Goal: Task Accomplishment & Management: Use online tool/utility

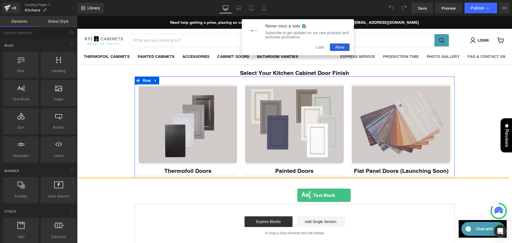
drag, startPoint x: 98, startPoint y: 110, endPoint x: 297, endPoint y: 195, distance: 216.6
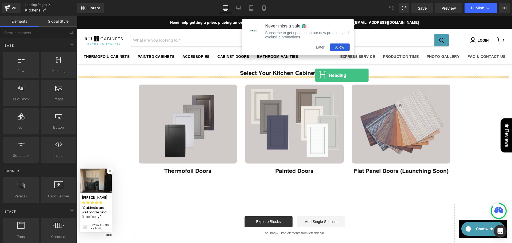
drag, startPoint x: 138, startPoint y: 79, endPoint x: 315, endPoint y: 75, distance: 177.6
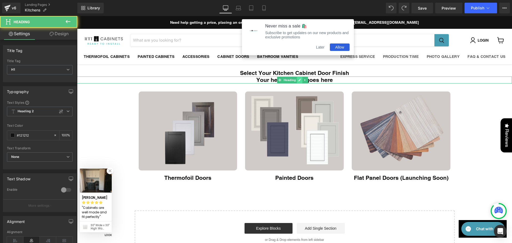
click at [298, 82] on link "Main content" at bounding box center [300, 80] width 6 height 6
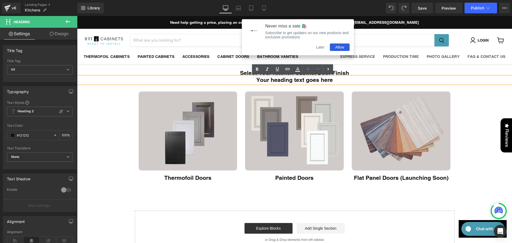
click at [54, 34] on link "Design" at bounding box center [59, 34] width 39 height 12
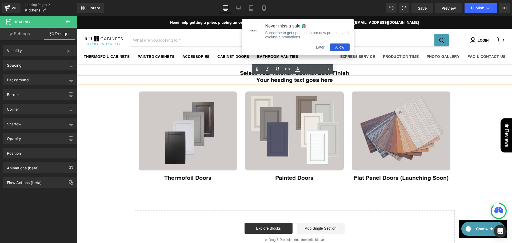
click at [14, 32] on link "Settings" at bounding box center [19, 34] width 39 height 12
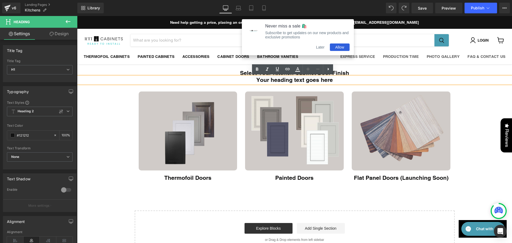
type input "100"
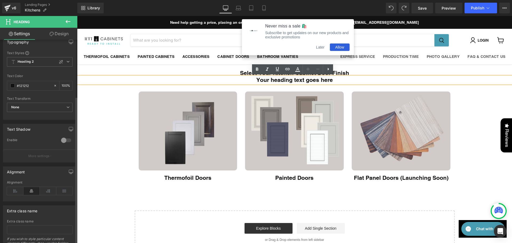
scroll to position [79, 0]
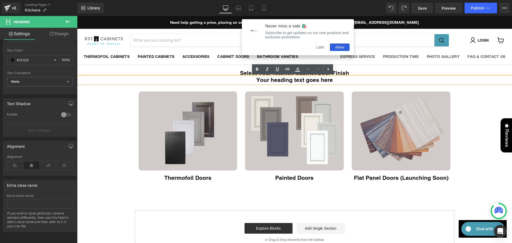
click at [53, 37] on link "Design" at bounding box center [59, 34] width 39 height 12
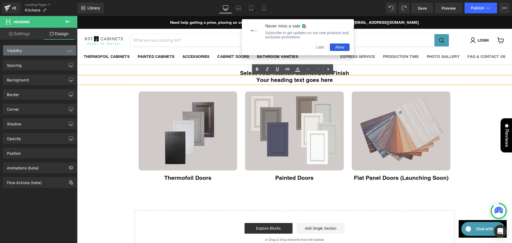
click at [43, 50] on div "Visibility (All)" at bounding box center [39, 50] width 73 height 10
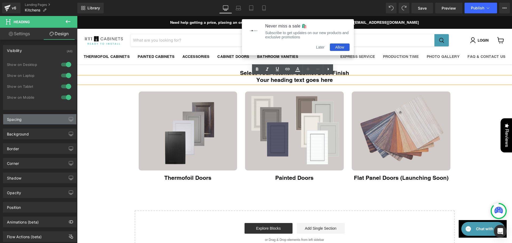
click at [31, 122] on div "Spacing" at bounding box center [39, 119] width 73 height 10
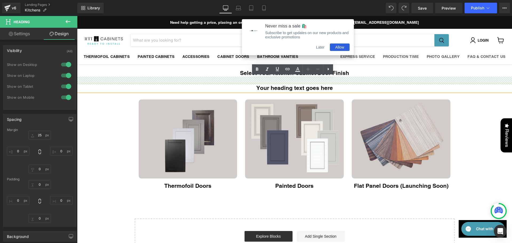
click at [57, 133] on div "25px 25 0px 0 0px 0 0px 0" at bounding box center [40, 152] width 66 height 43
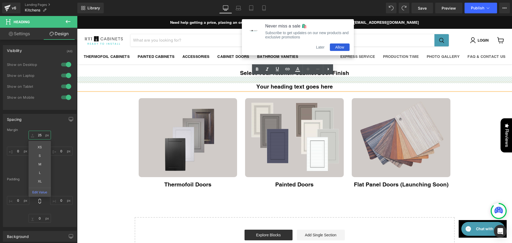
click at [38, 136] on input "25" at bounding box center [40, 135] width 22 height 9
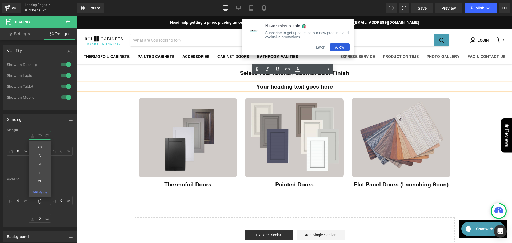
click at [38, 136] on input "25" at bounding box center [40, 135] width 22 height 9
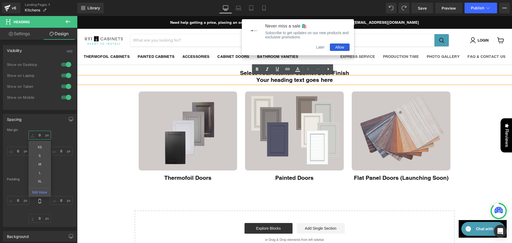
type input "0"
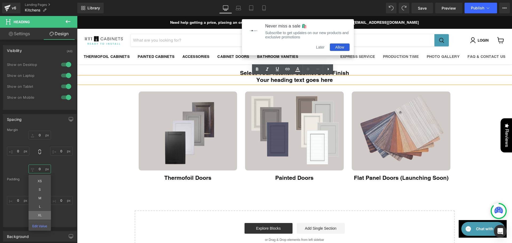
type input "0"
type input "XL"
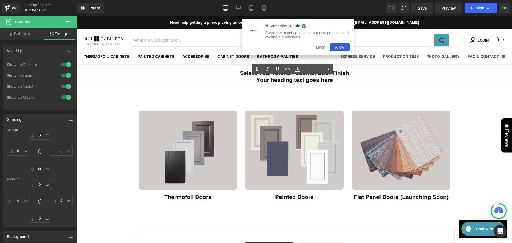
click at [39, 185] on input "0" at bounding box center [40, 184] width 22 height 9
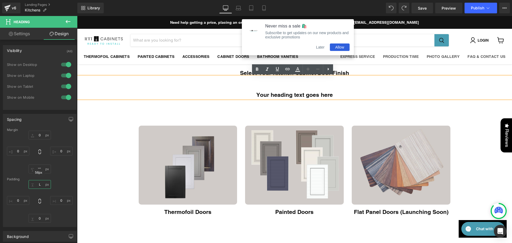
click at [37, 182] on input "L" at bounding box center [40, 184] width 22 height 9
type input "M"
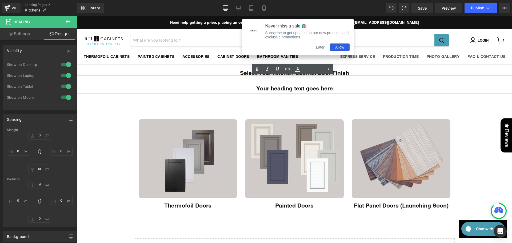
click at [110, 131] on div "Select Your Kitchen Cabinet Door Finish Heading Your heading text goes here Hea…" at bounding box center [294, 173] width 435 height 218
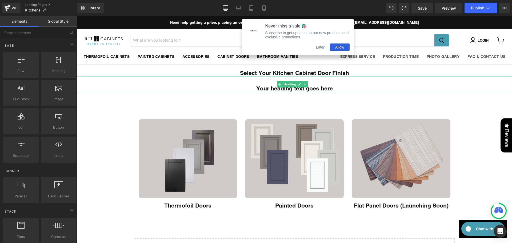
click at [283, 89] on h1 "Your heading text goes here" at bounding box center [294, 88] width 435 height 7
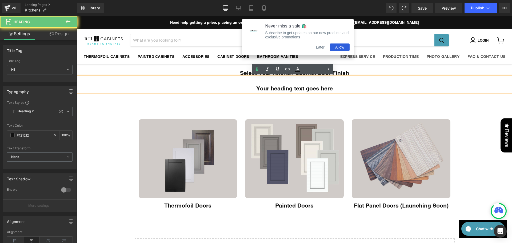
click at [280, 89] on h1 "Your heading text goes here" at bounding box center [294, 88] width 435 height 7
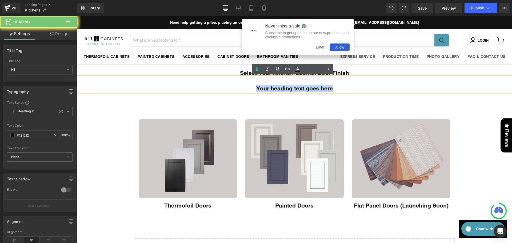
click at [280, 89] on h1 "Your heading text goes here" at bounding box center [294, 88] width 435 height 7
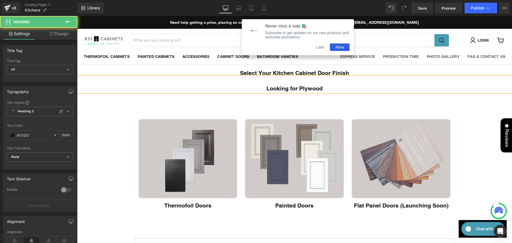
click at [321, 86] on h1 "Looking for Plywood" at bounding box center [294, 88] width 435 height 7
drag, startPoint x: 327, startPoint y: 87, endPoint x: 323, endPoint y: 87, distance: 4.0
click at [319, 88] on h1 "Looking for Plywood or Hardwood Maple?" at bounding box center [294, 88] width 435 height 7
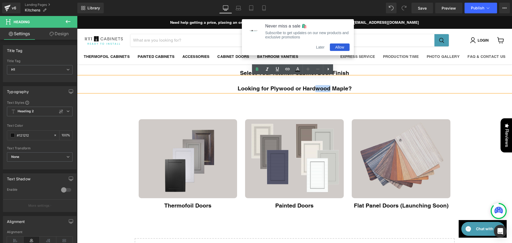
drag, startPoint x: 328, startPoint y: 86, endPoint x: 315, endPoint y: 87, distance: 12.6
click at [315, 87] on h1 "Looking for Plywood or Hardwood Maple?" at bounding box center [294, 88] width 435 height 7
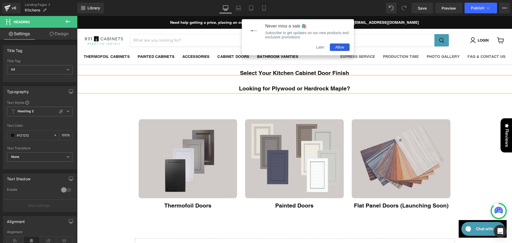
click at [360, 83] on div "Looking for Plywood or Hardrock Maple?" at bounding box center [294, 83] width 435 height 15
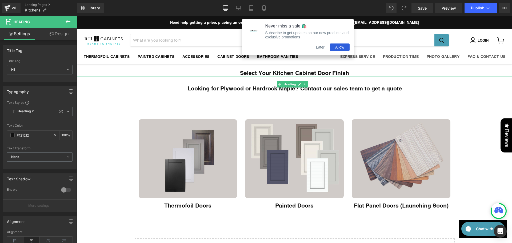
click at [382, 89] on h1 "Looking for Plywood or Hardrock Maple? Contact our sales team to get a quote" at bounding box center [294, 88] width 435 height 7
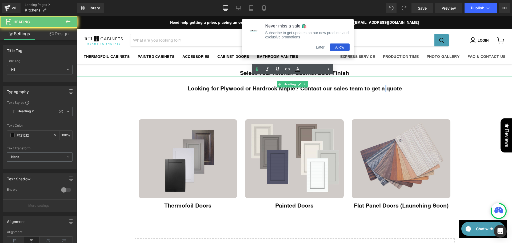
click at [382, 89] on h1 "Looking for Plywood or Hardrock Maple? Contact our sales team to get a quote" at bounding box center [294, 88] width 435 height 7
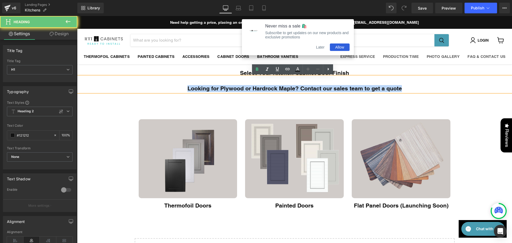
click at [382, 89] on h1 "Looking for Plywood or Hardrock Maple? Contact our sales team to get a quote" at bounding box center [294, 88] width 435 height 7
click at [406, 86] on h1 "Looking for Plywood or Hardrock Maple? Contact our sales team to get a quote" at bounding box center [294, 88] width 435 height 7
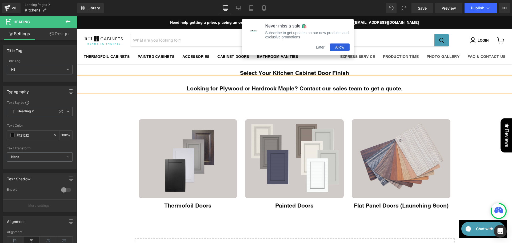
click at [404, 88] on h1 "Looking for Plywood or Hardrock Maple? Contact our sales team to get a quote." at bounding box center [294, 88] width 435 height 7
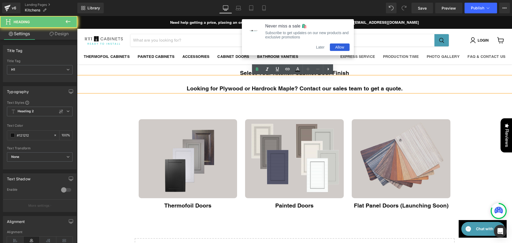
click at [404, 88] on h1 "Looking for Plywood or Hardrock Maple? Contact our sales team to get a quote." at bounding box center [294, 88] width 435 height 7
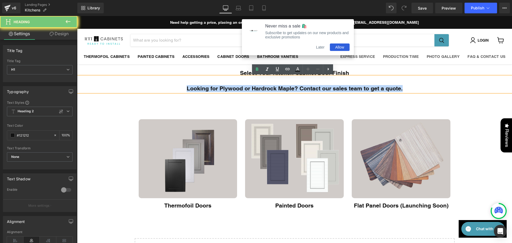
click at [404, 88] on h1 "Looking for Plywood or Hardrock Maple? Contact our sales team to get a quote." at bounding box center [294, 88] width 435 height 7
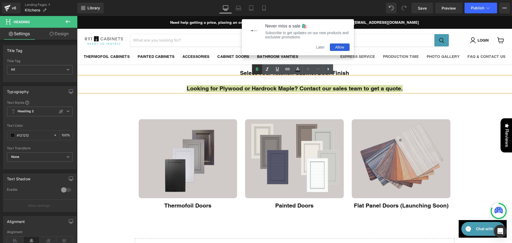
click at [257, 69] on icon at bounding box center [257, 68] width 2 height 3
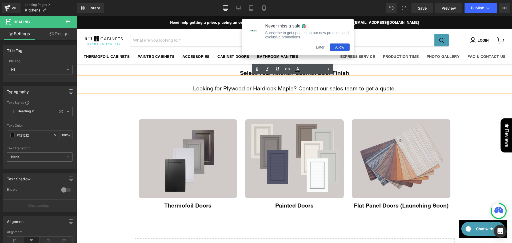
click at [248, 91] on span "Looking for Plywood or Hardrock Maple? Contact our sales team to get a quote." at bounding box center [294, 88] width 203 height 7
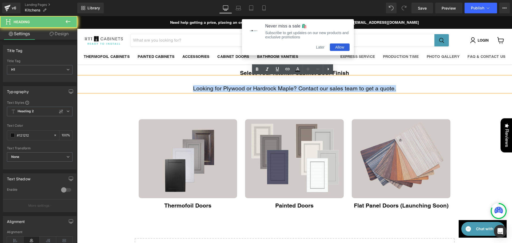
click at [248, 91] on span "Looking for Plywood or Hardrock Maple? Contact our sales team to get a quote." at bounding box center [294, 88] width 203 height 7
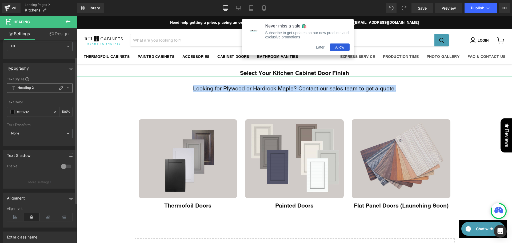
scroll to position [0, 0]
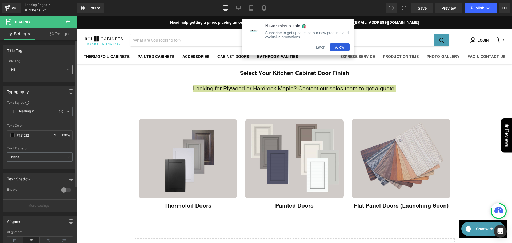
click at [37, 69] on span "H1" at bounding box center [40, 69] width 66 height 9
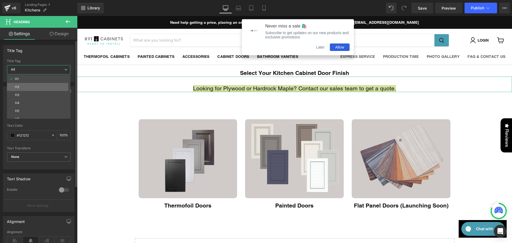
click at [21, 86] on li "H2" at bounding box center [40, 87] width 66 height 8
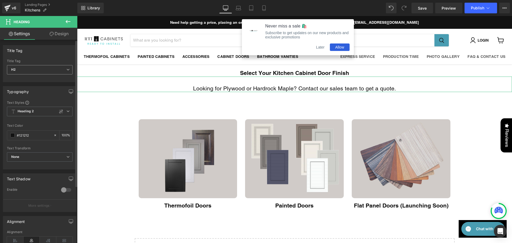
click at [40, 68] on span "H2" at bounding box center [40, 69] width 66 height 9
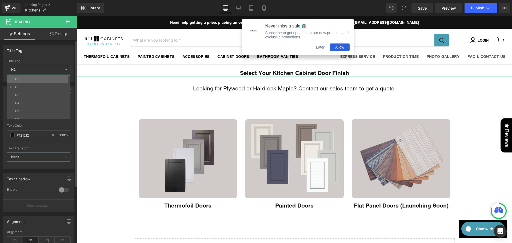
click at [32, 78] on li "H1" at bounding box center [40, 79] width 66 height 8
type input "100"
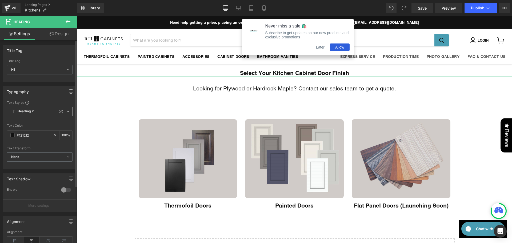
click at [45, 111] on span "Heading 2" at bounding box center [40, 112] width 66 height 10
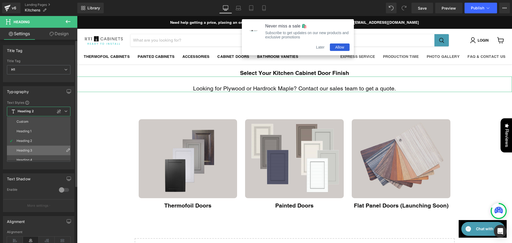
click at [39, 151] on li "Heading 3" at bounding box center [40, 151] width 66 height 10
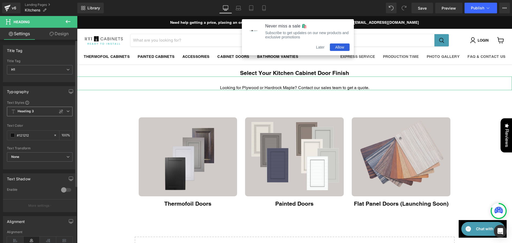
click at [38, 111] on span "Heading 3" at bounding box center [40, 112] width 66 height 10
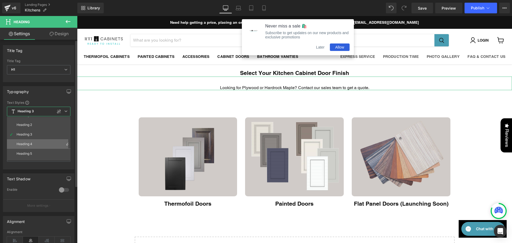
scroll to position [23, 0]
click at [27, 145] on div "Heading 5" at bounding box center [24, 146] width 15 height 4
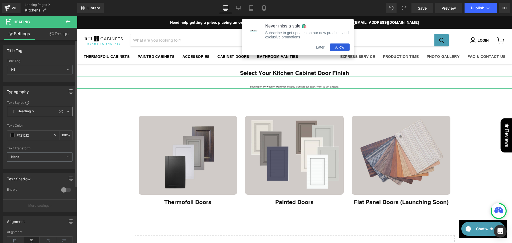
click at [35, 111] on span "Heading 5" at bounding box center [40, 112] width 66 height 10
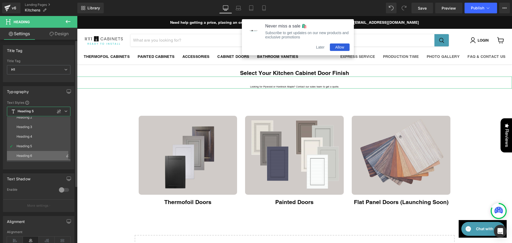
click at [31, 154] on div "Heading 6" at bounding box center [24, 156] width 15 height 4
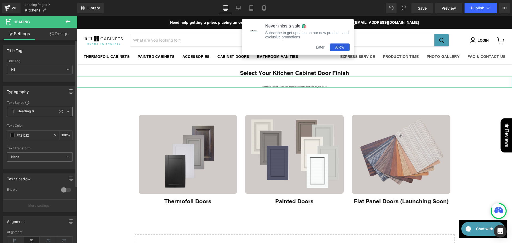
click at [37, 110] on span "Heading 6" at bounding box center [40, 112] width 66 height 10
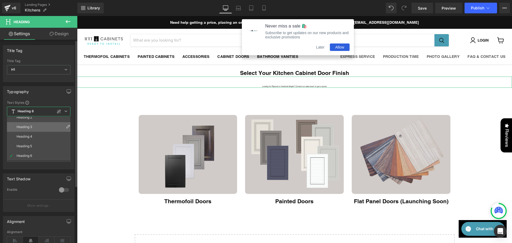
click at [34, 122] on li "Heading 3" at bounding box center [40, 127] width 66 height 10
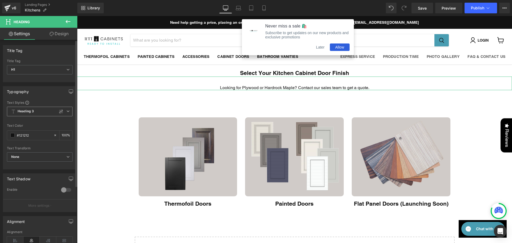
click at [37, 110] on span "Heading 3" at bounding box center [40, 112] width 66 height 10
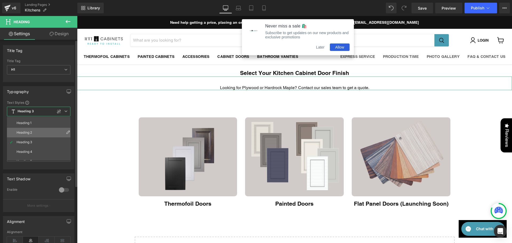
scroll to position [0, 0]
click at [39, 133] on li "Heading 1" at bounding box center [40, 131] width 66 height 10
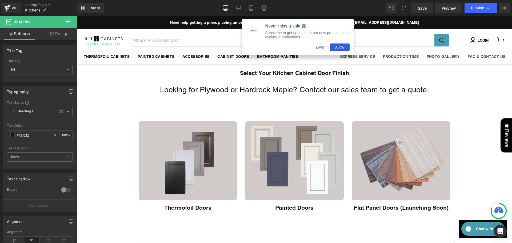
click at [200, 104] on div "Select Your Kitchen Cabinet Door Finish Heading Looking for Plywood or Hardrock…" at bounding box center [294, 174] width 435 height 220
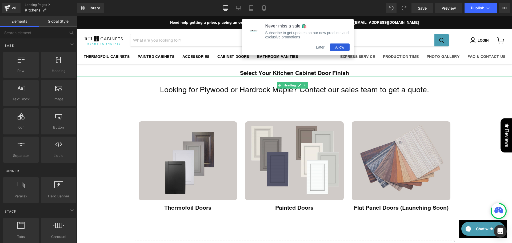
click at [224, 93] on div "Main content" at bounding box center [294, 93] width 435 height 1
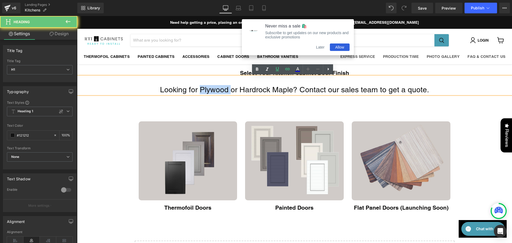
click at [224, 93] on span "Looking for Plywood or Hardrock Maple? Contact our sales team to get a quote." at bounding box center [294, 89] width 269 height 9
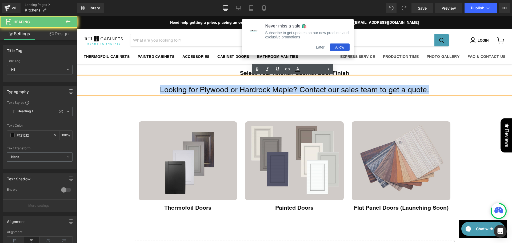
click at [224, 93] on span "Looking for Plywood or Hardrock Maple? Contact our sales team to get a quote." at bounding box center [294, 89] width 269 height 9
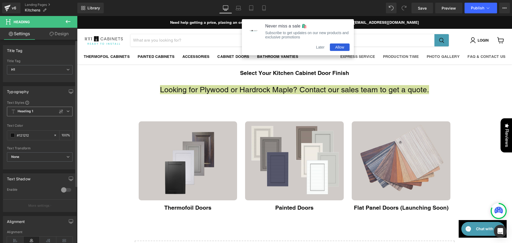
click at [64, 111] on span "Heading 1" at bounding box center [40, 112] width 66 height 10
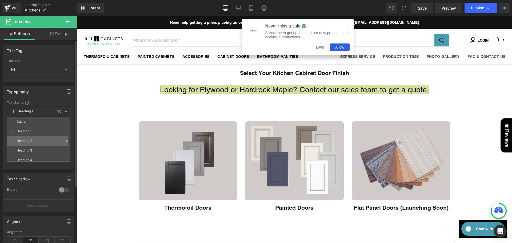
click at [35, 137] on li "Heading 2" at bounding box center [40, 141] width 66 height 10
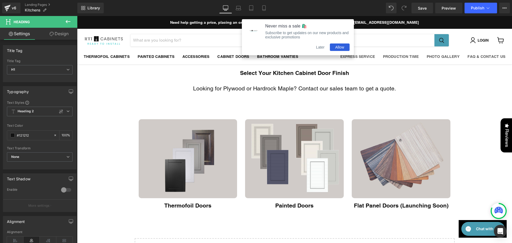
click at [163, 97] on div "Select Your Kitchen Cabinet Door Finish Heading Looking for Plywood or Hardrock…" at bounding box center [294, 173] width 435 height 218
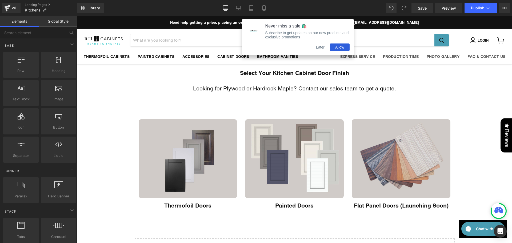
click at [178, 89] on h1 "Looking for Plywood or Hardrock Maple? Contact our sales team to get a quote." at bounding box center [294, 88] width 435 height 7
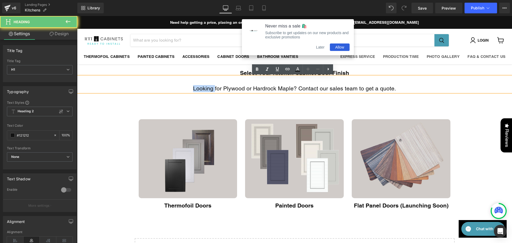
click at [178, 89] on h1 "Looking for Plywood or Hardrock Maple? Contact our sales team to get a quote." at bounding box center [294, 88] width 435 height 7
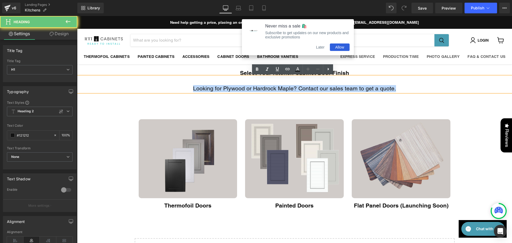
click at [178, 89] on h1 "Looking for Plywood or Hardrock Maple? Contact our sales team to get a quote." at bounding box center [294, 88] width 435 height 7
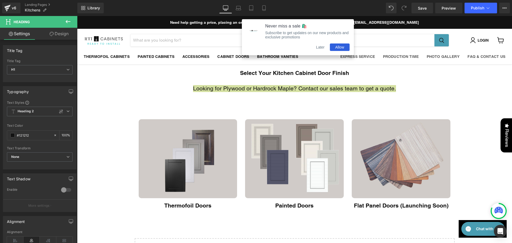
click at [60, 35] on link "Design" at bounding box center [59, 34] width 39 height 12
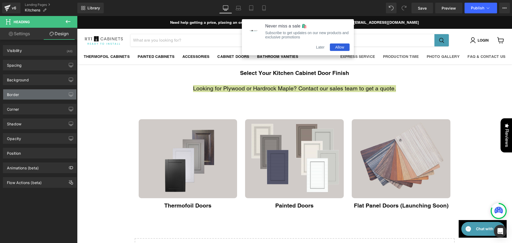
type input "0"
type input "XL"
type input "0"
type input "M"
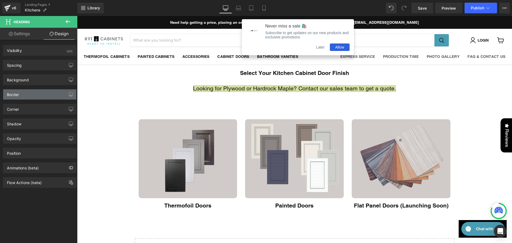
type input "0"
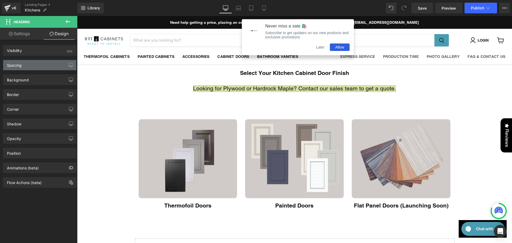
click at [33, 65] on div "Spacing" at bounding box center [39, 65] width 73 height 10
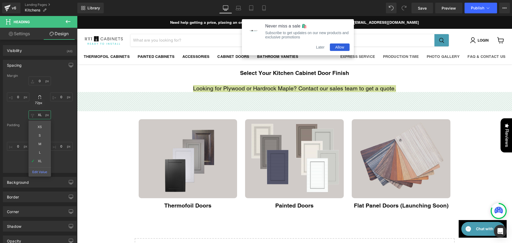
click at [43, 118] on input "XL" at bounding box center [40, 114] width 22 height 9
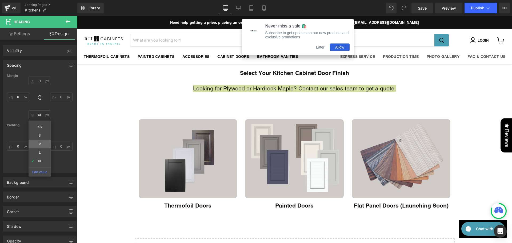
type input "M"
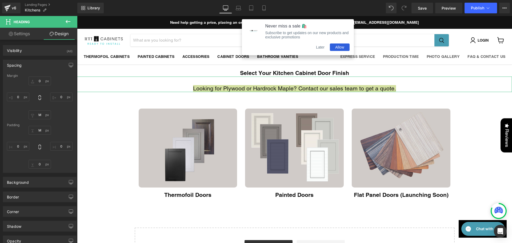
click at [59, 118] on div "0px 0 0px 0 32px M 0px 0" at bounding box center [40, 97] width 66 height 43
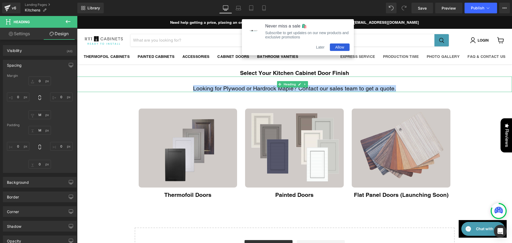
click at [460, 82] on div "Looking for Plywood or Hardrock Maple? Contact our sales team to get a quote." at bounding box center [294, 83] width 435 height 15
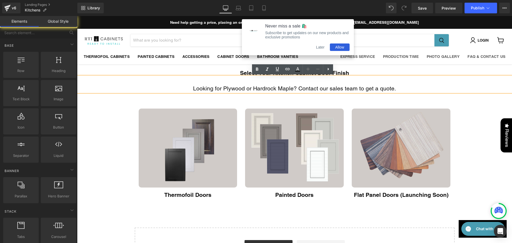
click at [474, 108] on div "Select Your Kitchen Cabinet Door Finish Heading Looking for Plywood or Hardrock…" at bounding box center [294, 167] width 435 height 207
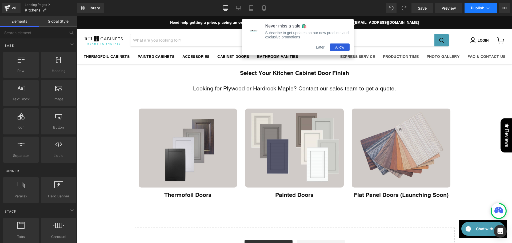
click at [473, 9] on span "Publish" at bounding box center [477, 8] width 13 height 4
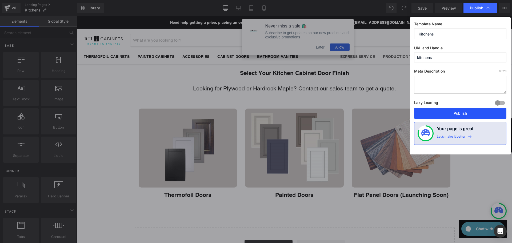
click at [446, 112] on button "Publish" at bounding box center [460, 113] width 92 height 11
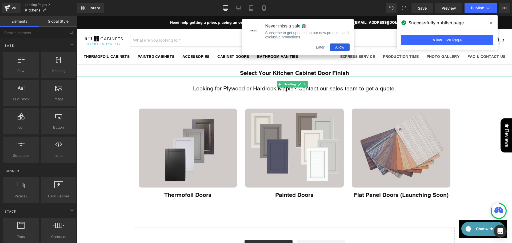
click at [207, 86] on span "Looking for Plywood or Hardrock Maple? Contact our sales team to get a quote." at bounding box center [294, 88] width 203 height 7
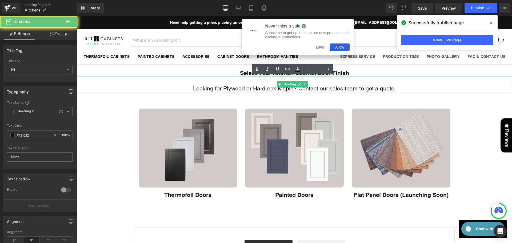
click at [207, 86] on span "Looking for Plywood or Hardrock Maple? Contact our sales team to get a quote." at bounding box center [294, 88] width 203 height 7
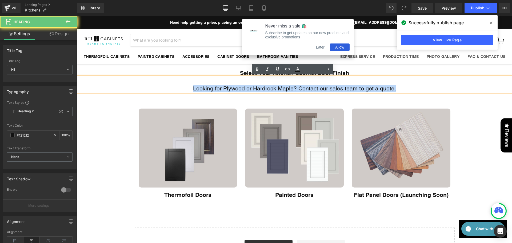
click at [207, 86] on span "Looking for Plywood or Hardrock Maple? Contact our sales team to get a quote." at bounding box center [294, 88] width 203 height 7
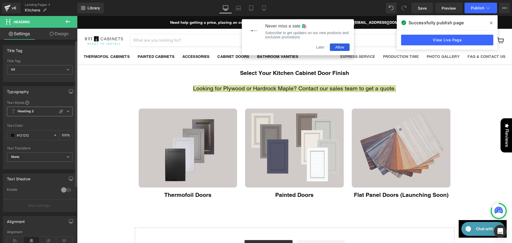
click at [66, 112] on icon at bounding box center [67, 111] width 3 height 3
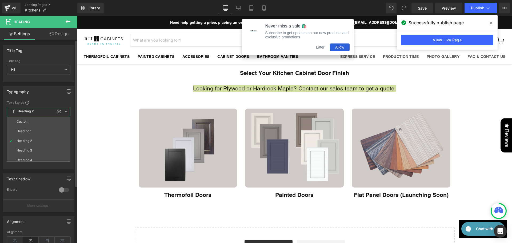
click at [66, 112] on icon at bounding box center [65, 111] width 3 height 3
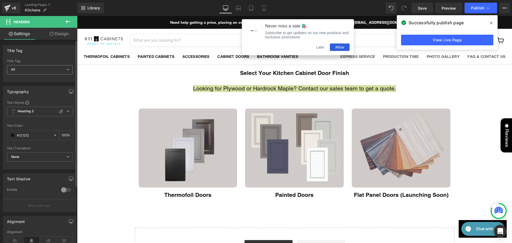
click at [41, 69] on span "H1" at bounding box center [40, 69] width 66 height 9
click at [48, 55] on div "Title Tag H1 H2 H3 H4 H5 H6 Title Tag H1 H1 H2 H3 H4 H5 H6" at bounding box center [40, 63] width 74 height 37
click at [53, 34] on icon at bounding box center [52, 34] width 4 height 4
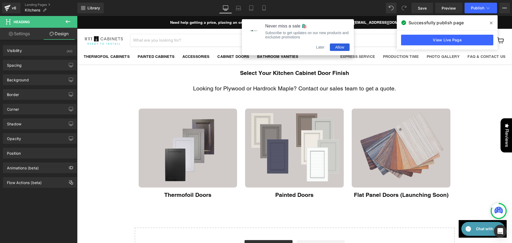
click at [173, 65] on div "Select Your Kitchen Cabinet Door Finish Heading Looking for Plywood or Hardrock…" at bounding box center [294, 167] width 435 height 207
